Goal: Obtain resource: Download file/media

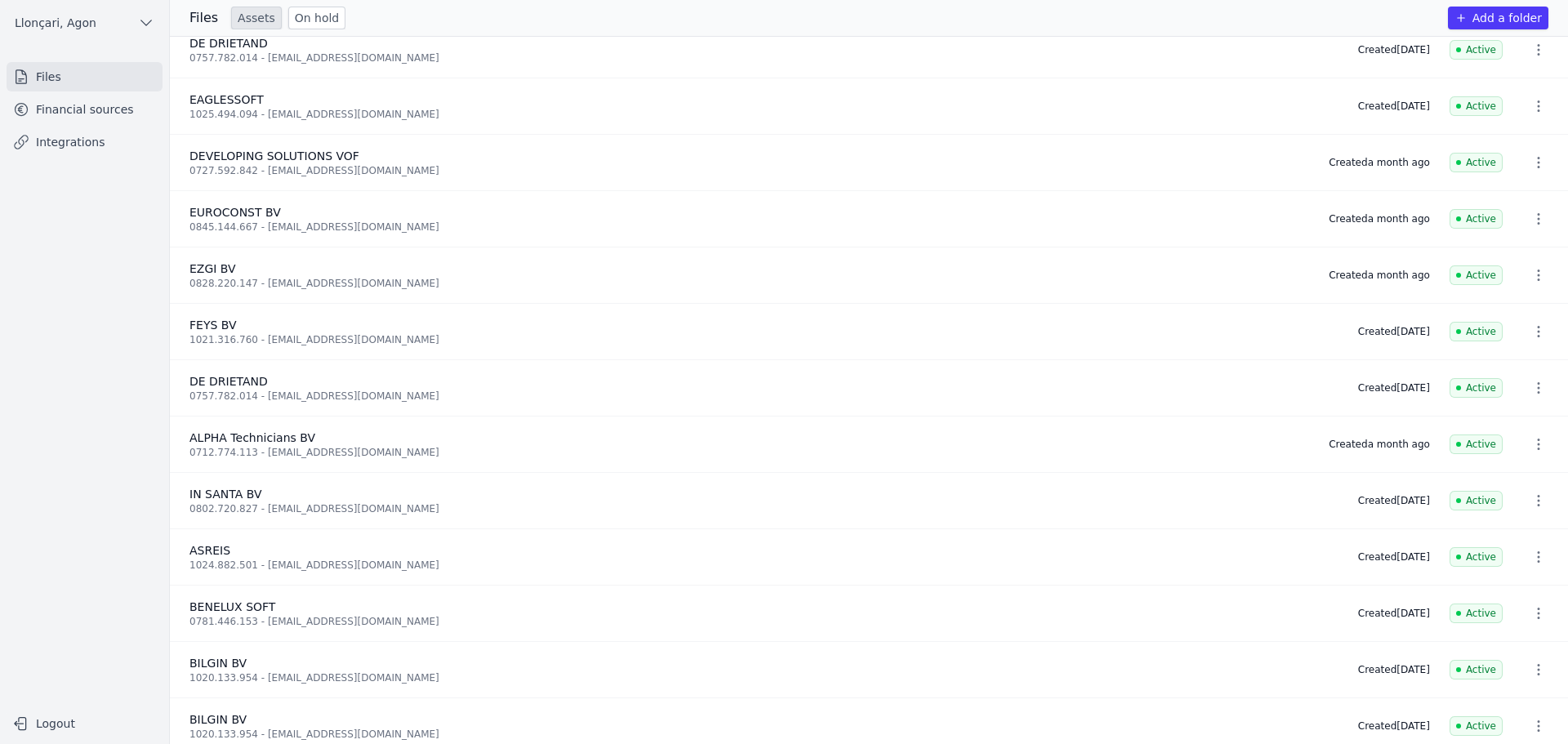
scroll to position [575, 0]
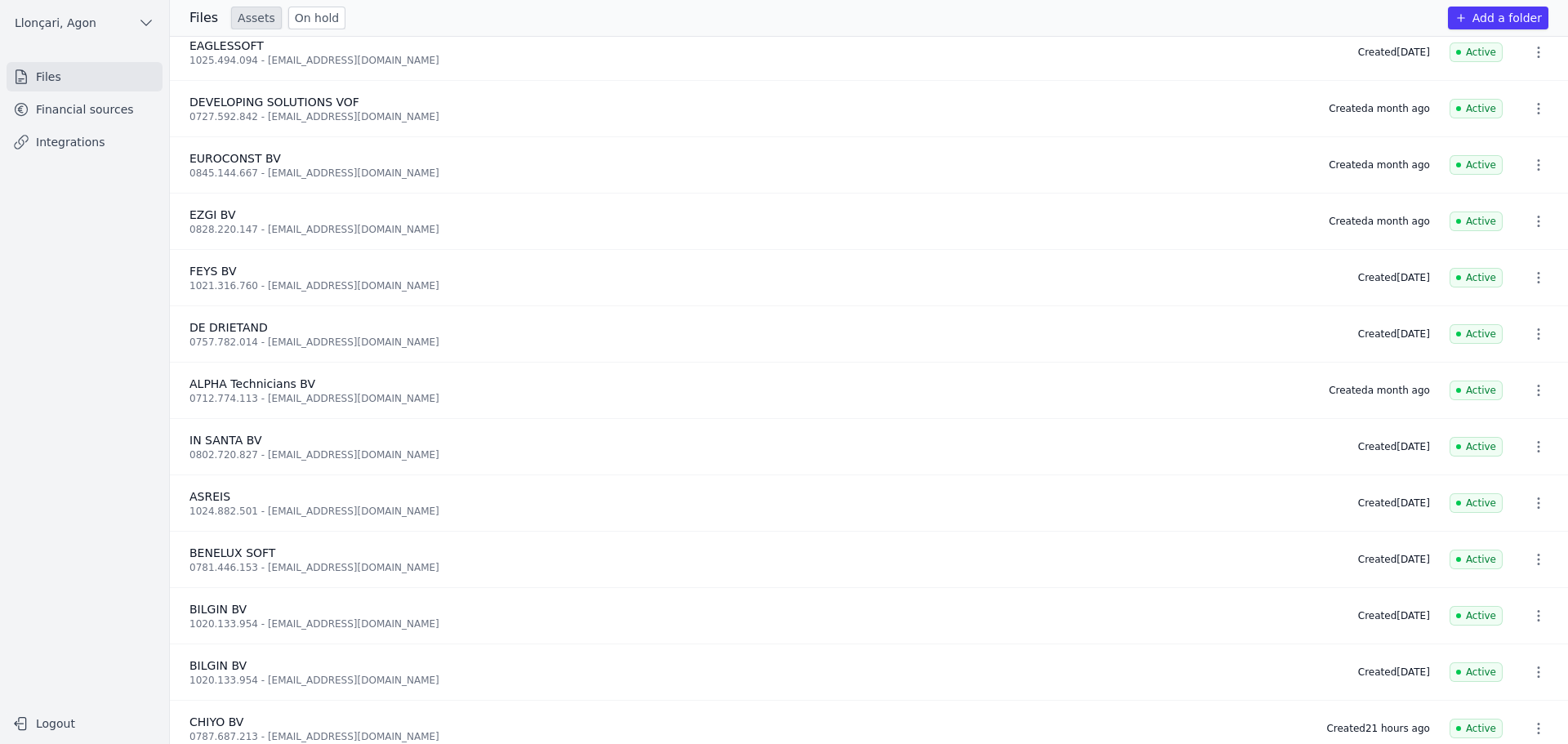
click at [221, 280] on font "1021.316.760 - [EMAIL_ADDRESS][DOMAIN_NAME]" at bounding box center [314, 286] width 250 height 12
click at [213, 273] on font "FEYS BV" at bounding box center [213, 271] width 48 height 13
click at [89, 116] on font "Financial sources" at bounding box center [85, 109] width 98 height 13
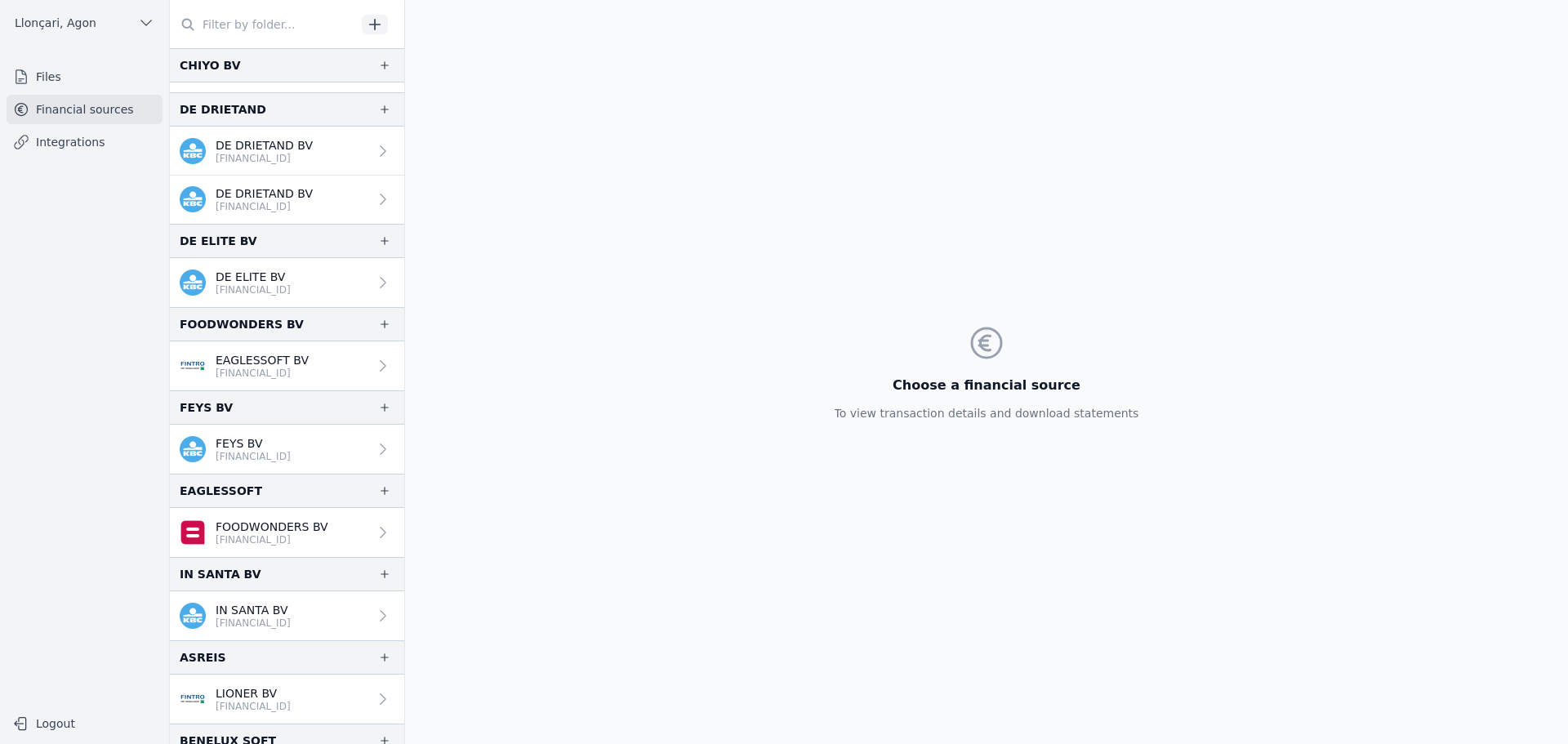
scroll to position [653, 0]
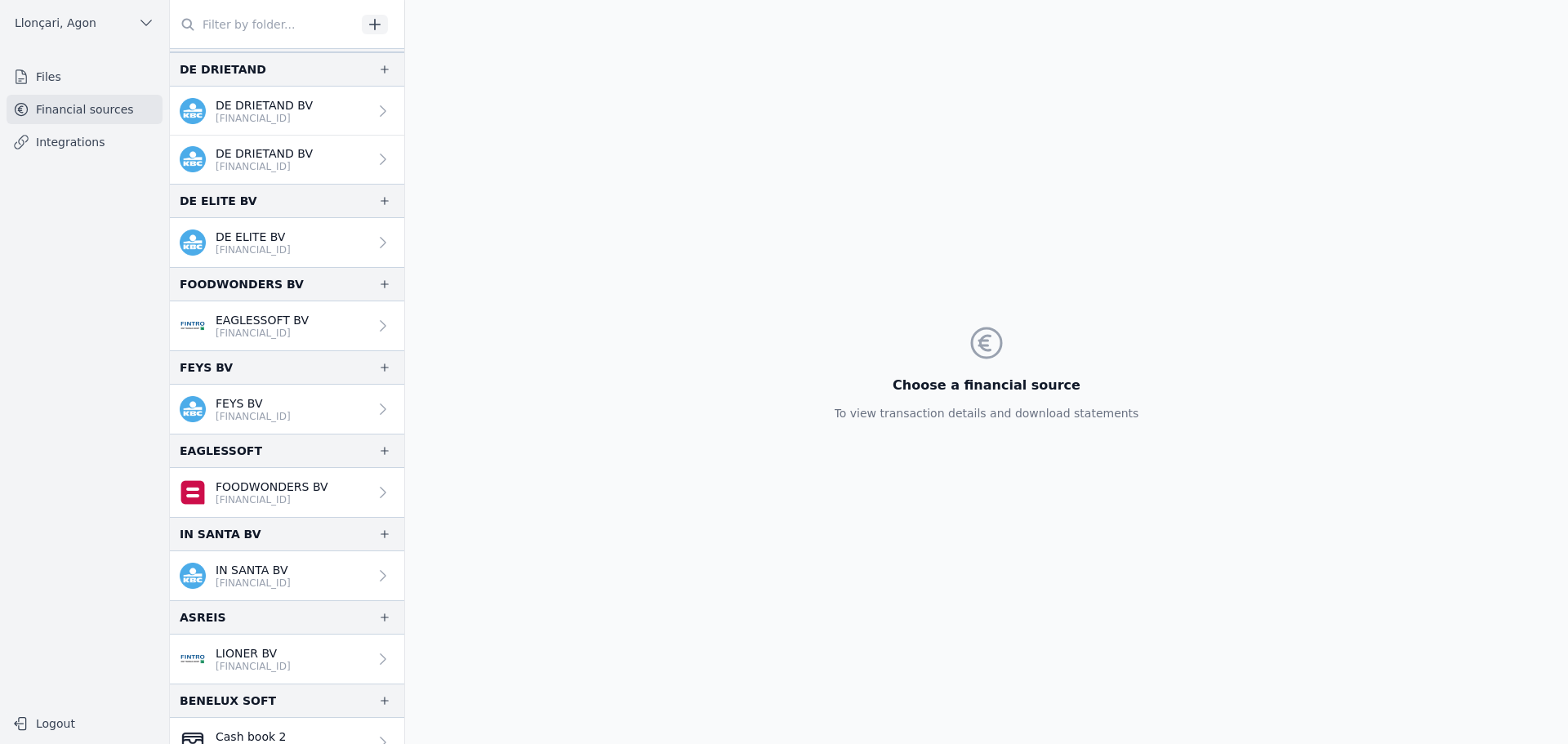
click at [252, 412] on font "[FINANCIAL_ID]" at bounding box center [253, 416] width 75 height 12
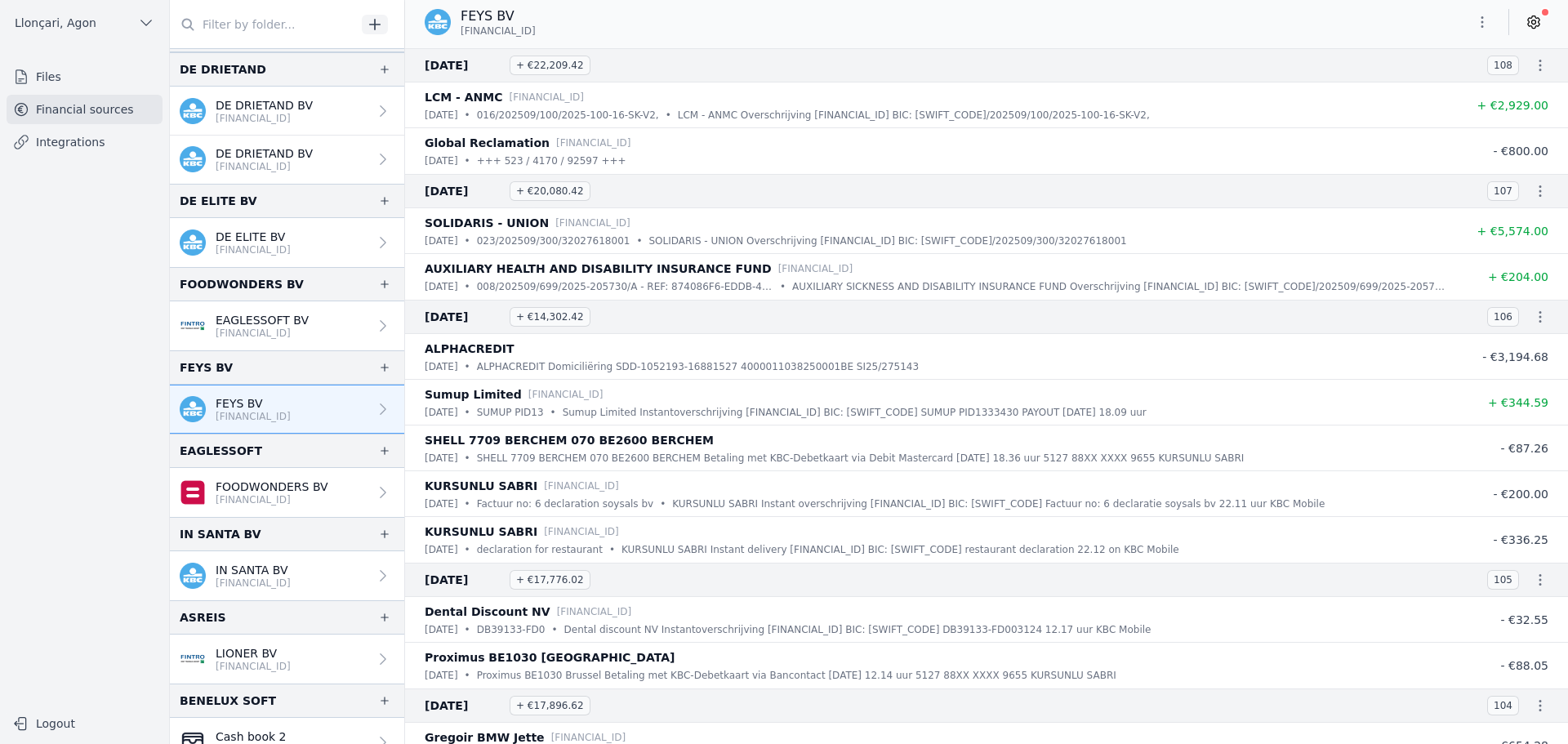
click at [249, 412] on font "[FINANCIAL_ID]" at bounding box center [253, 416] width 75 height 12
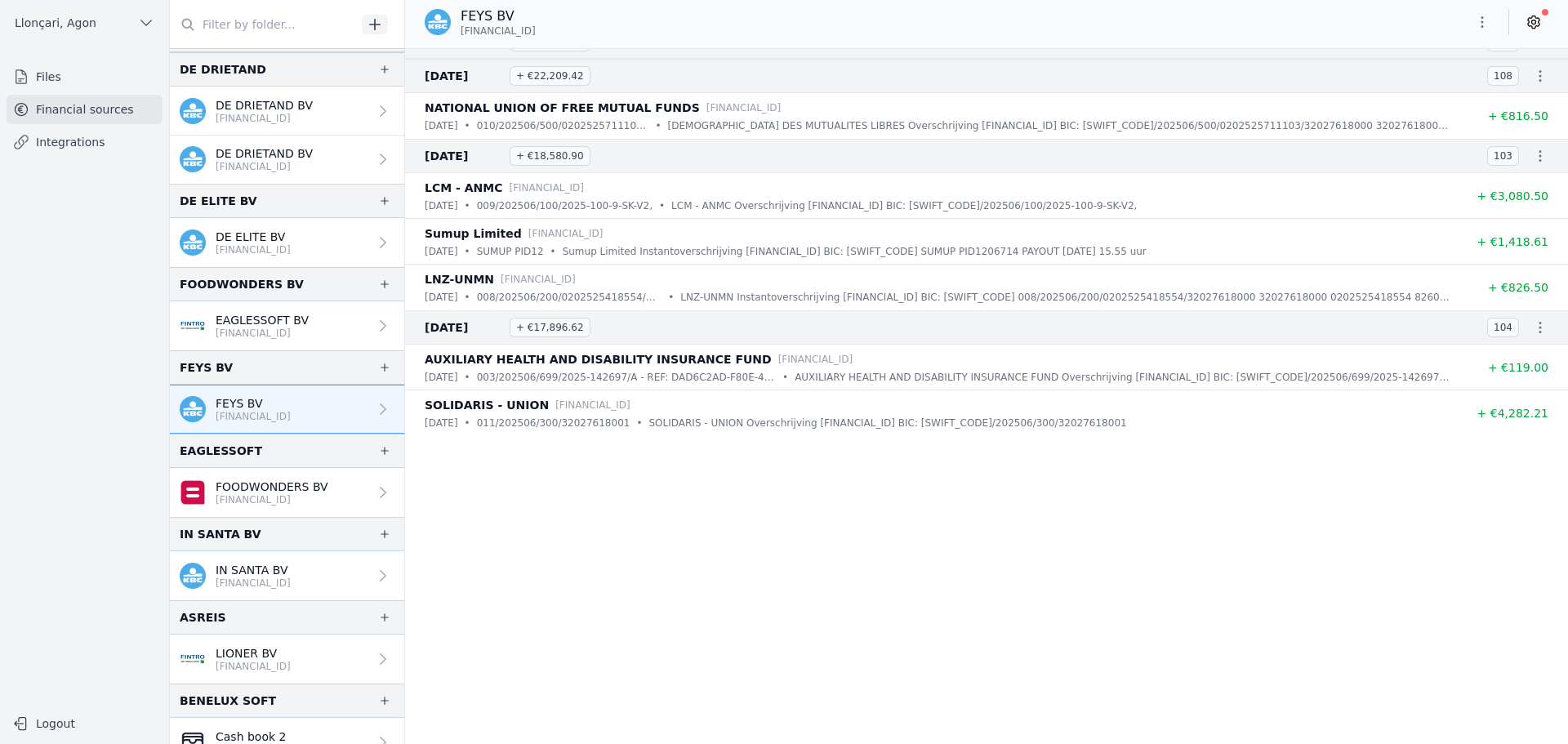
scroll to position [7756, 0]
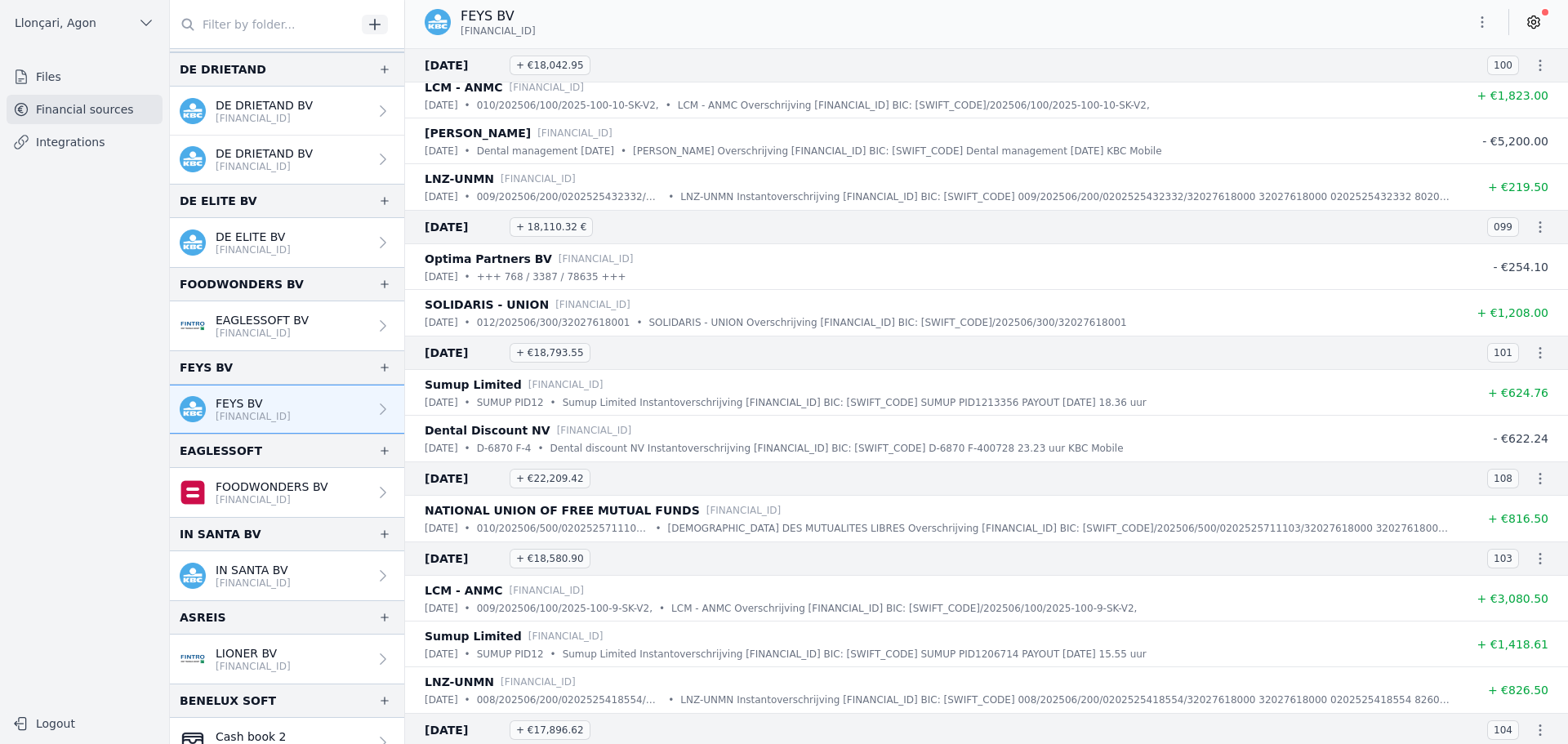
click at [1481, 17] on icon "button" at bounding box center [1482, 22] width 16 height 16
click at [1425, 89] on font "Export" at bounding box center [1431, 86] width 38 height 13
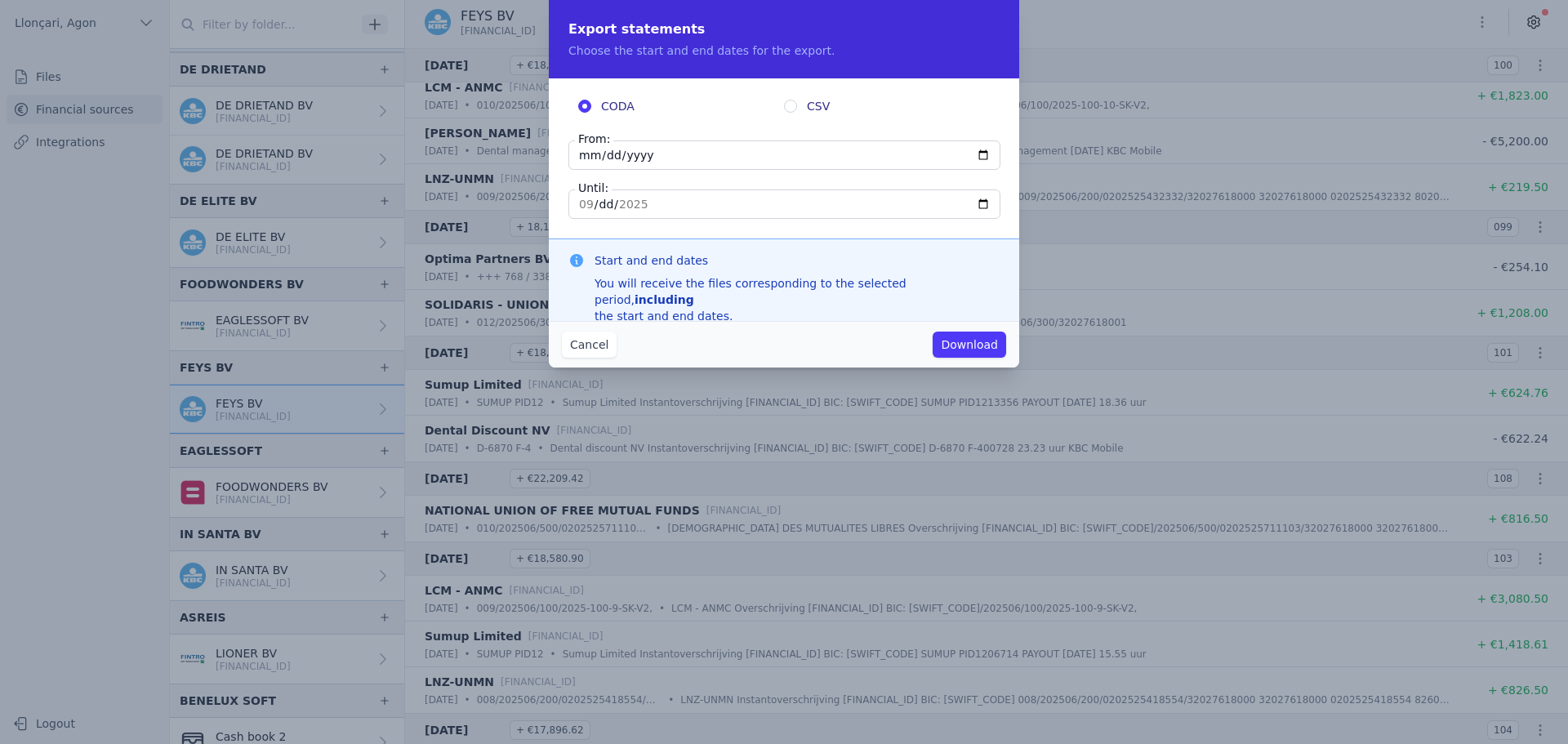
click at [578, 156] on input "[DATE]" at bounding box center [784, 156] width 432 height 30
type input "[DATE]"
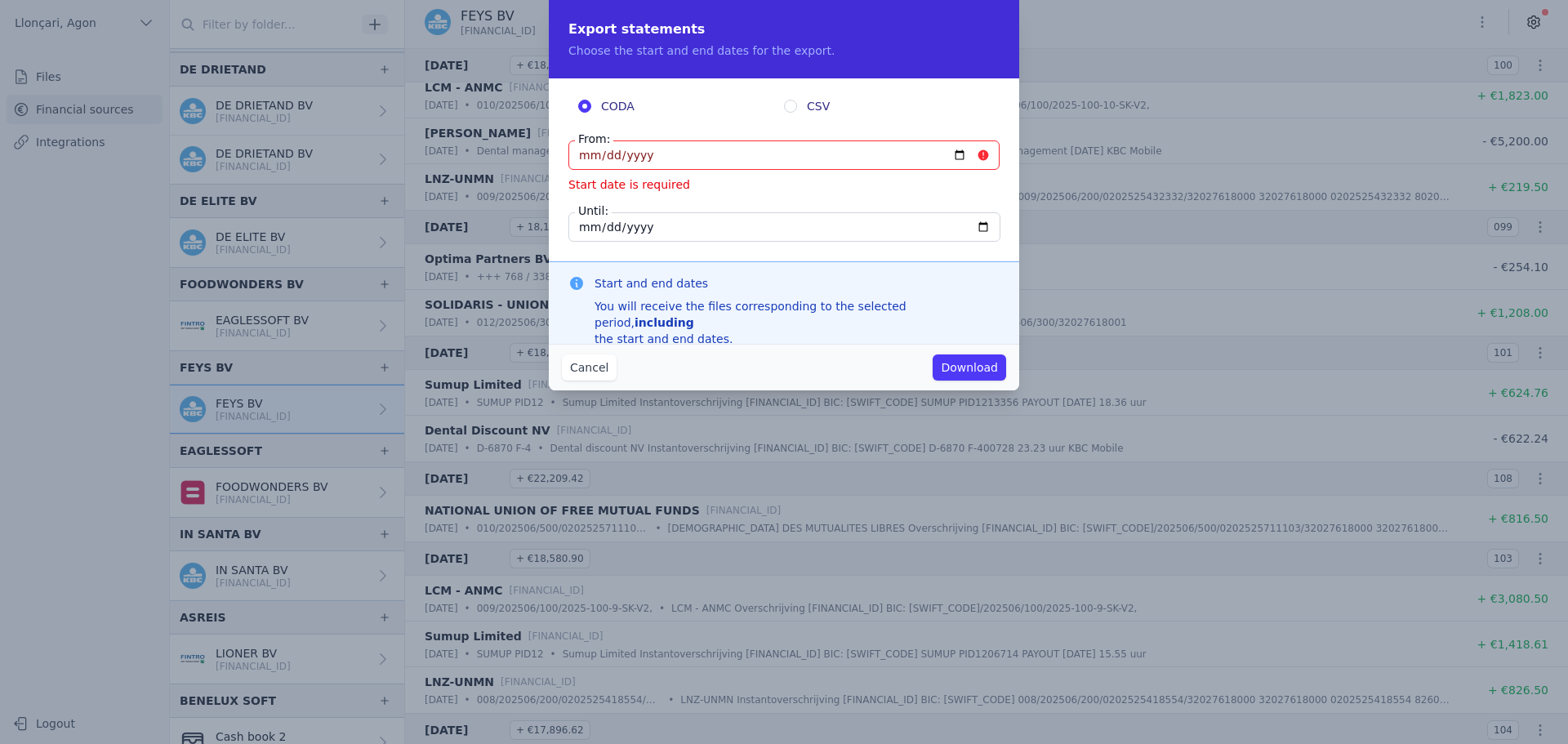
type input "[DATE]"
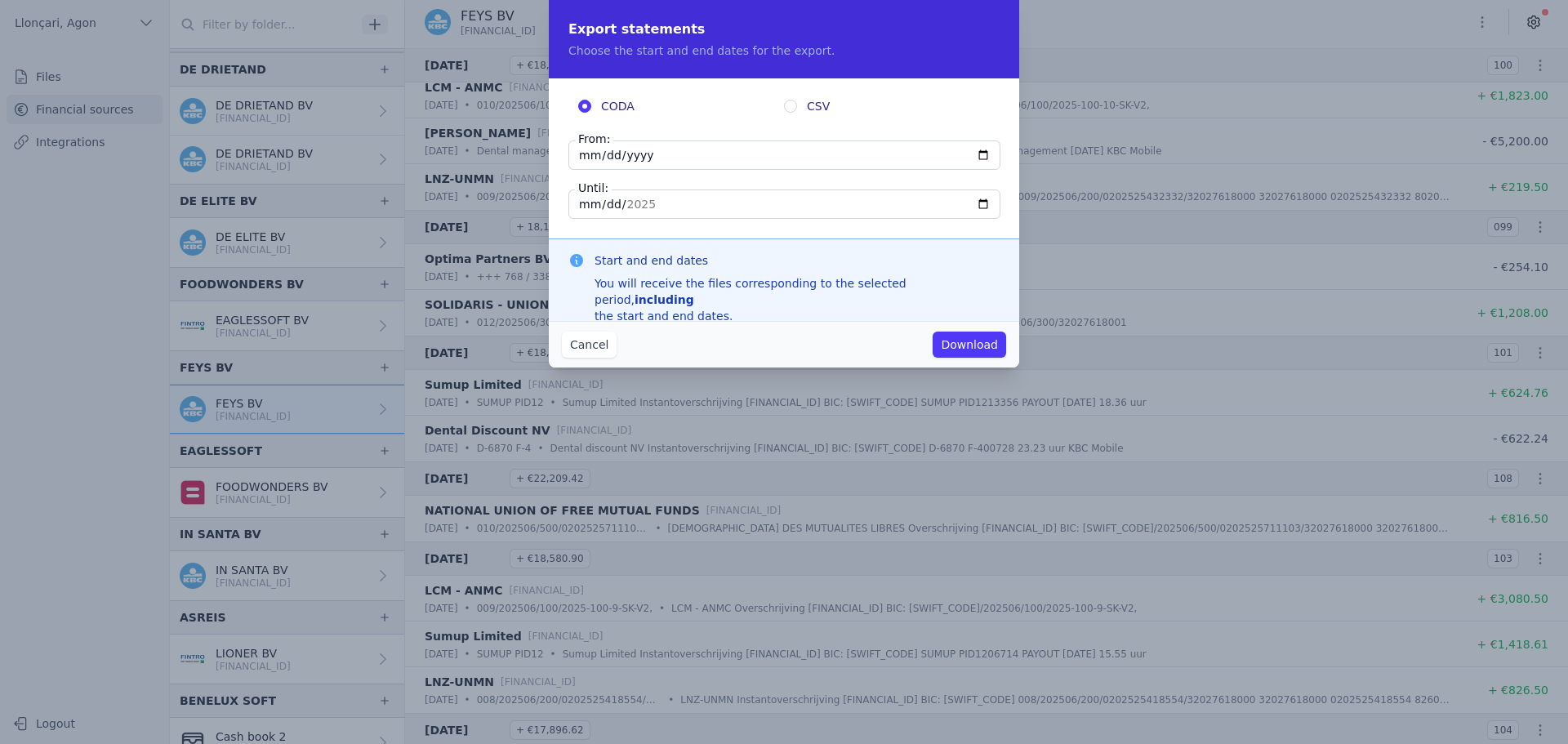
click at [582, 208] on input "[DATE]" at bounding box center [784, 204] width 432 height 30
type input "[DATE]"
click at [807, 359] on div "Cancel Download" at bounding box center [784, 344] width 470 height 47
click at [594, 336] on button "Cancel" at bounding box center [589, 345] width 54 height 26
